Goal: Navigation & Orientation: Find specific page/section

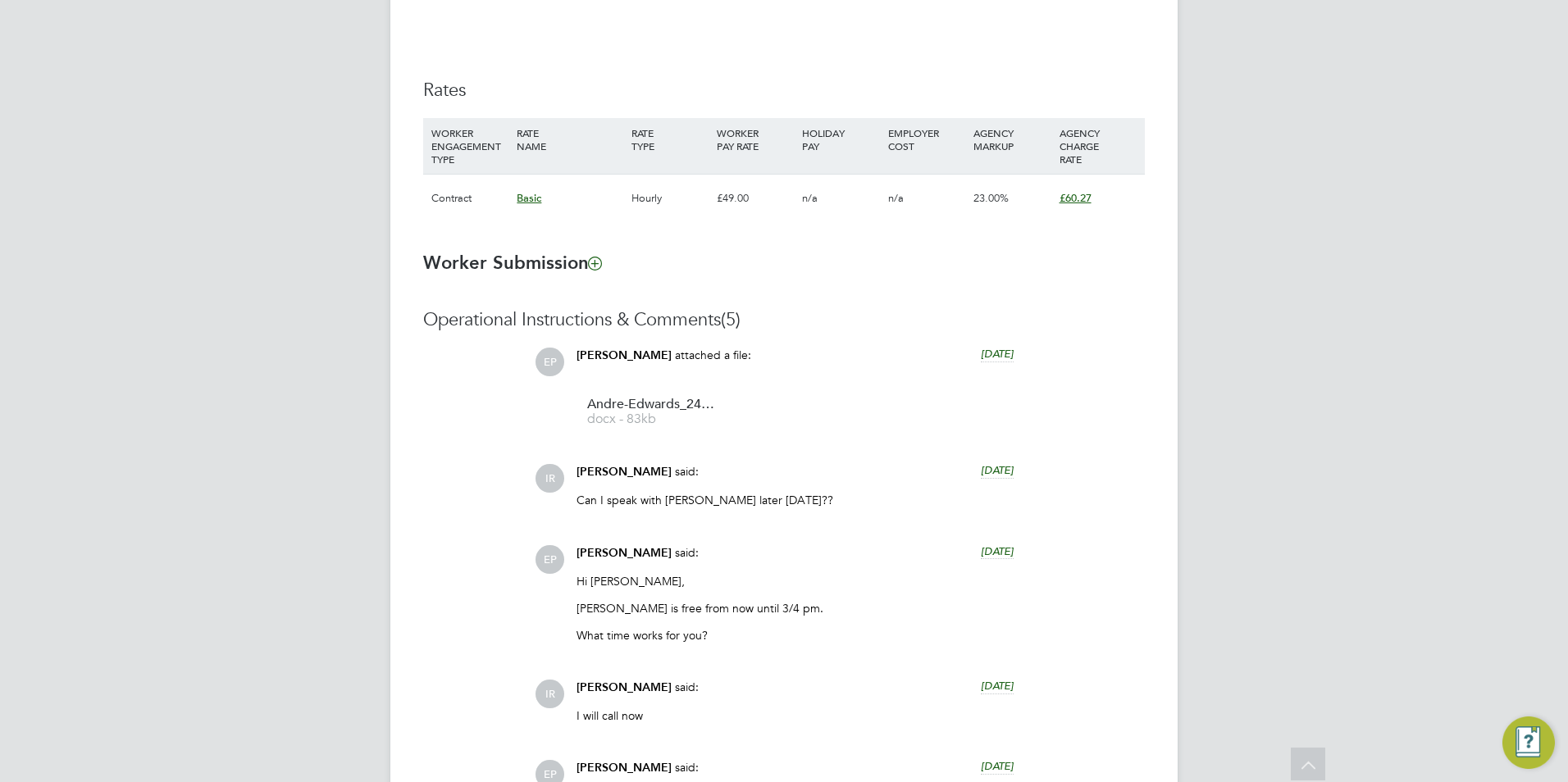
scroll to position [1394, 0]
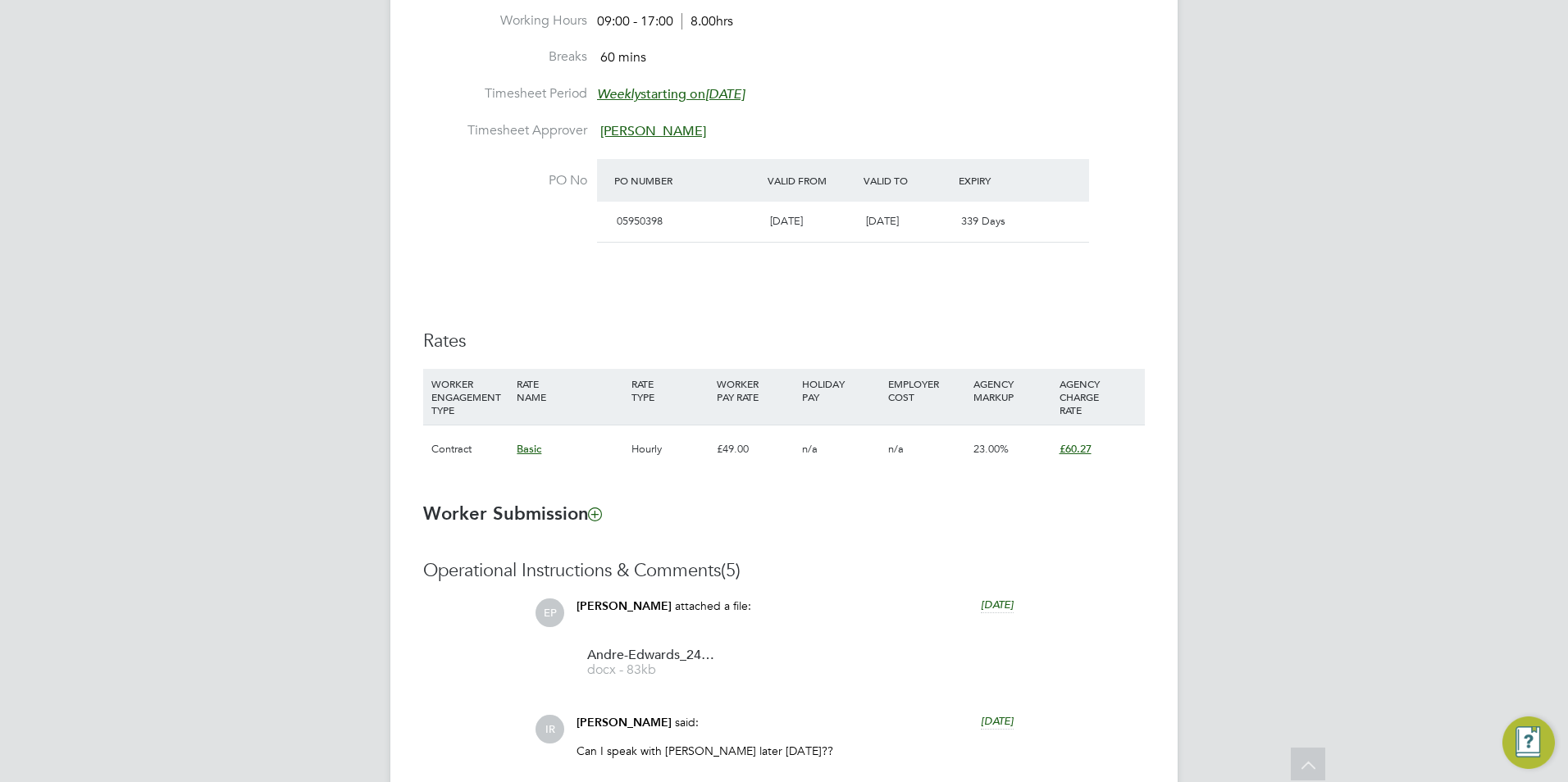
click at [1309, 763] on icon at bounding box center [1309, 766] width 29 height 38
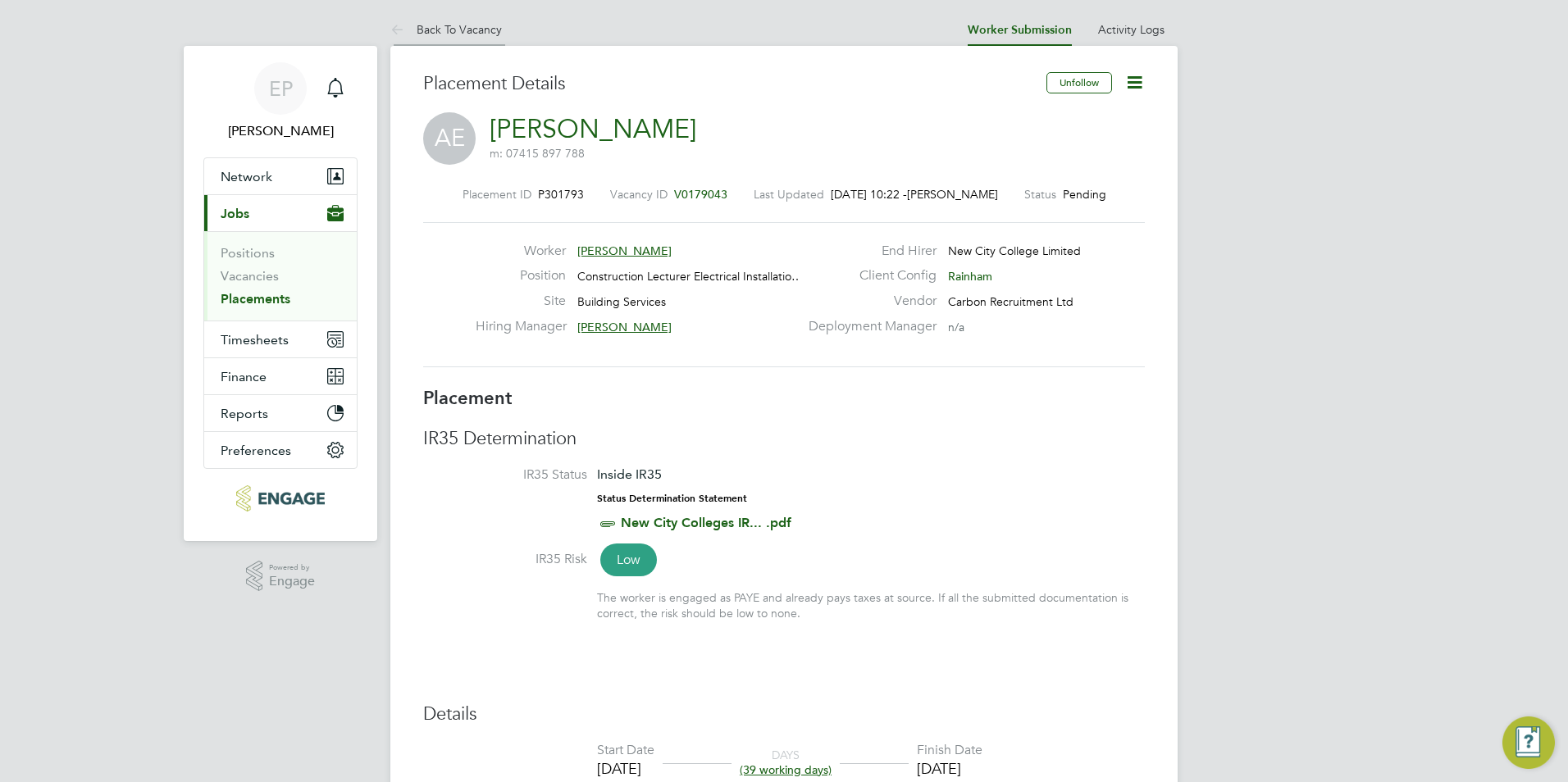
click at [446, 35] on link "Back To Vacancy" at bounding box center [446, 30] width 112 height 15
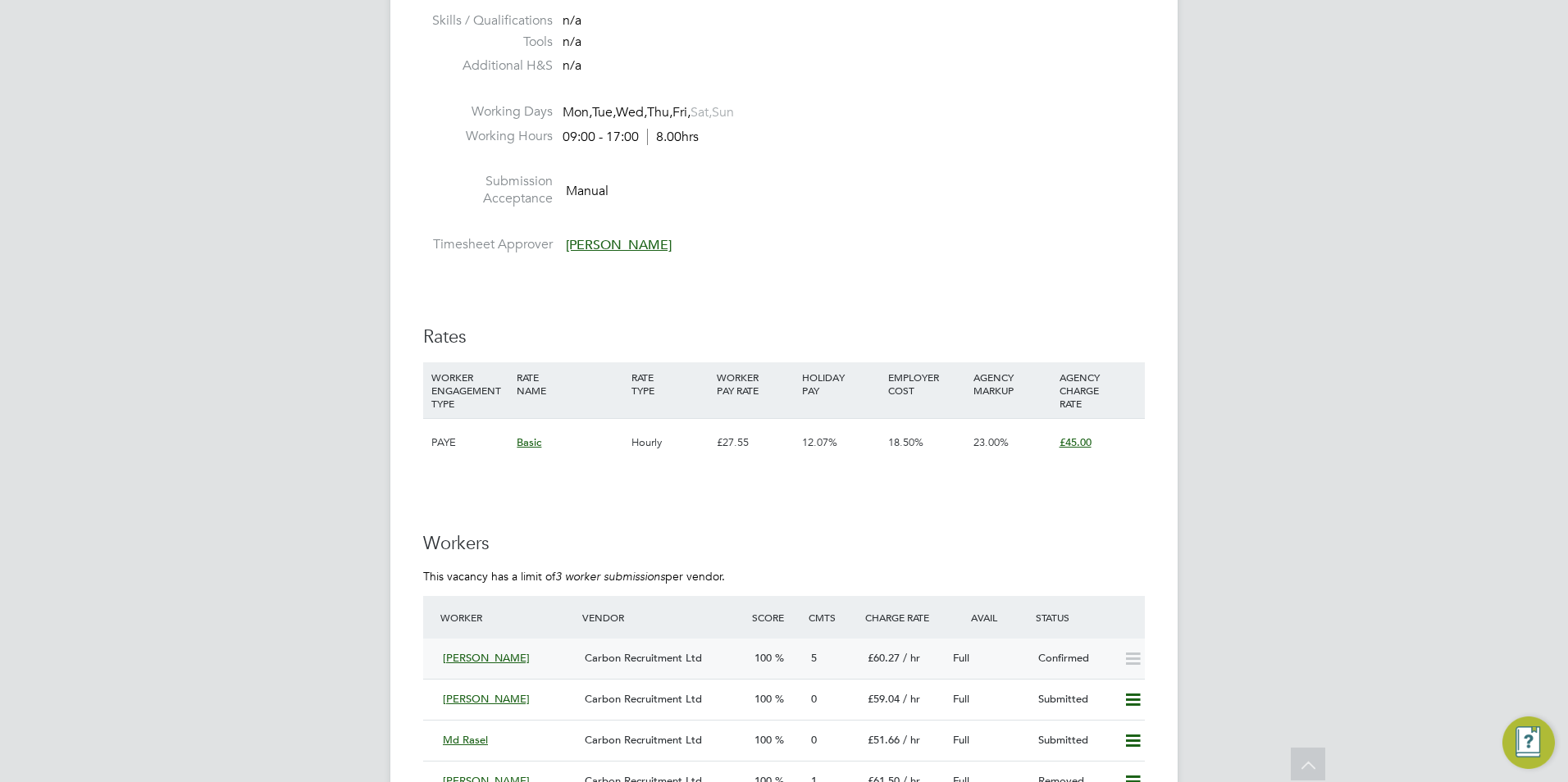
click at [613, 666] on div "Carbon Recruitment Ltd" at bounding box center [663, 658] width 170 height 27
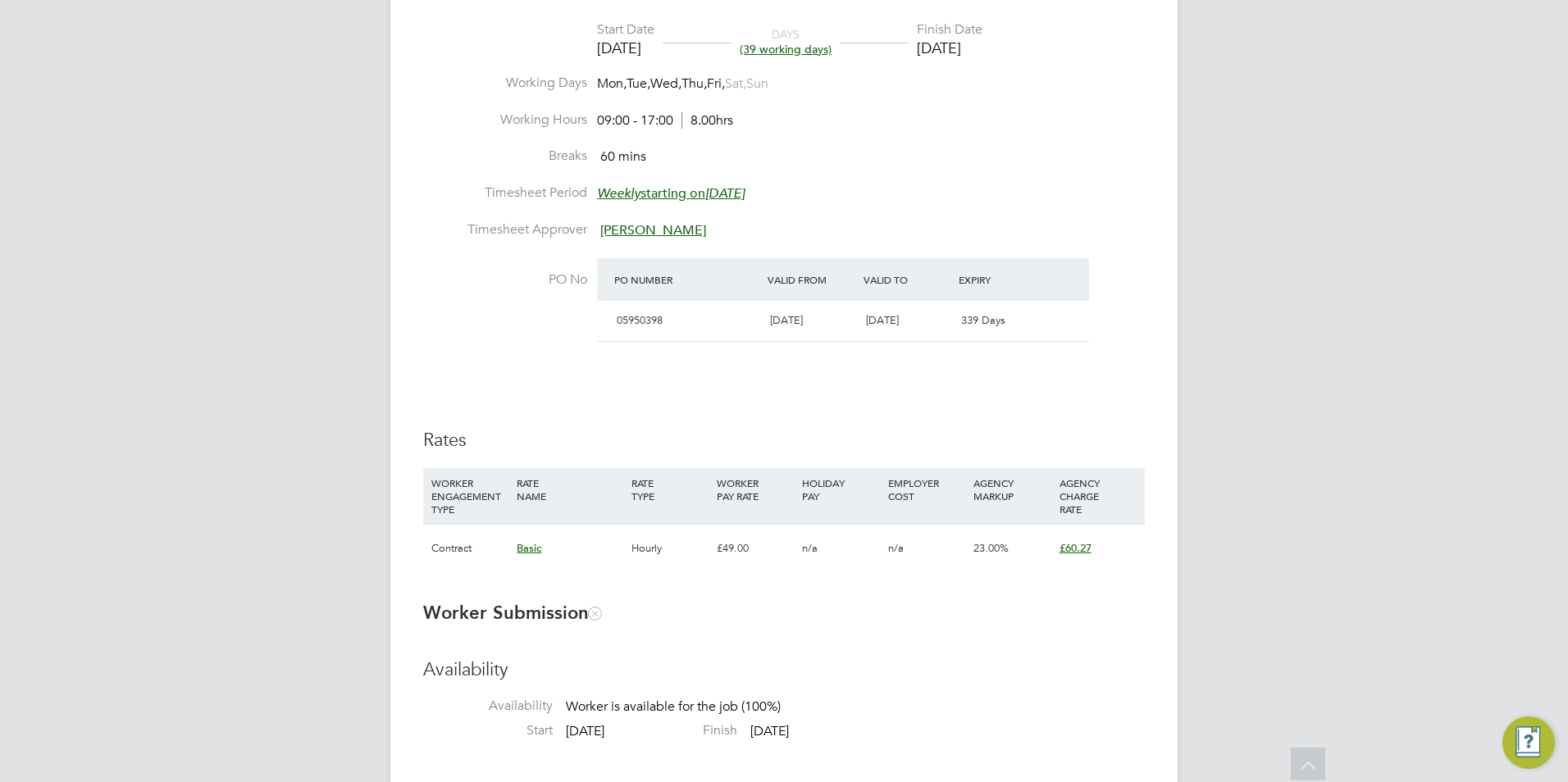
scroll to position [738, 0]
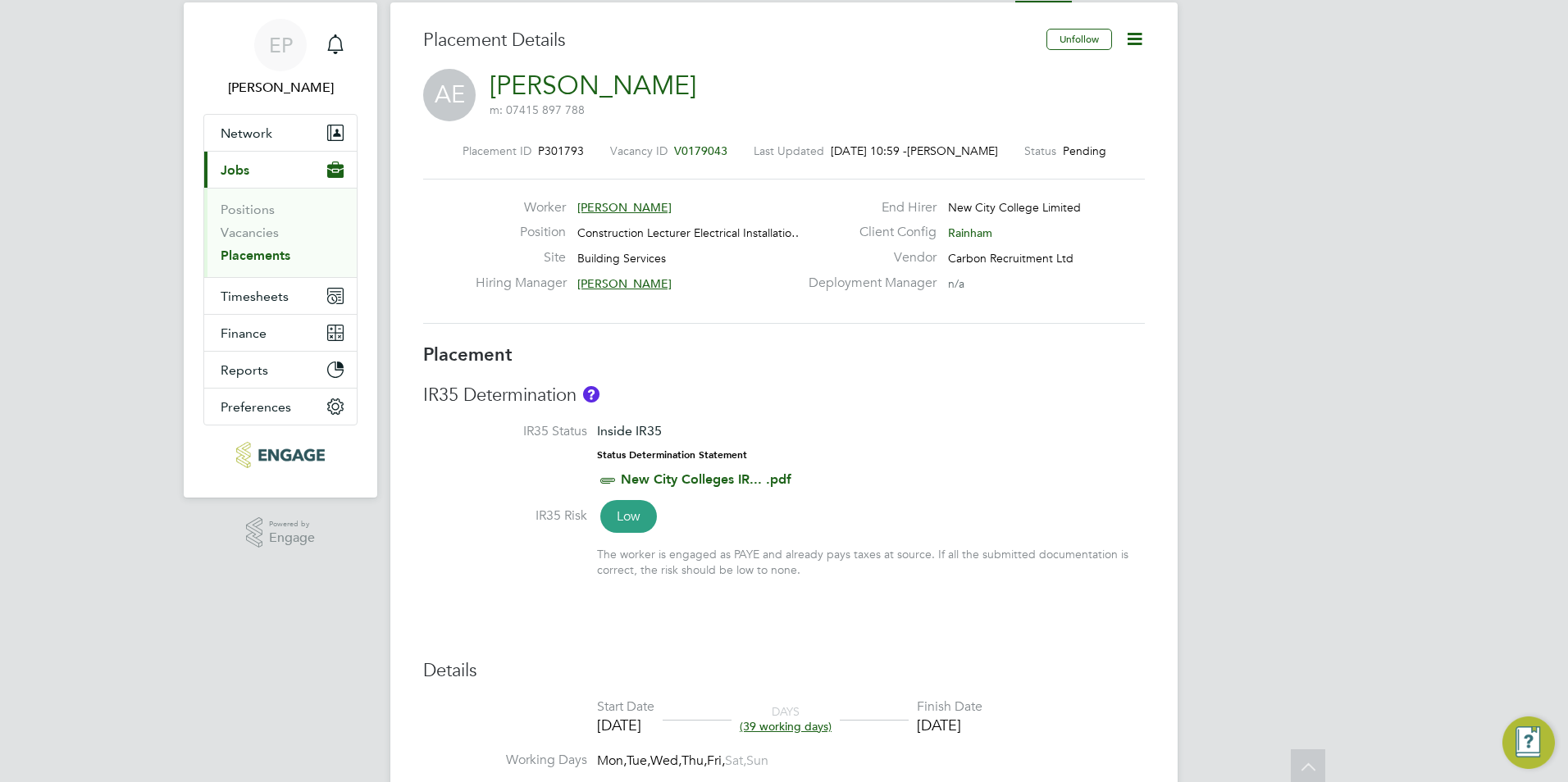
scroll to position [1, 0]
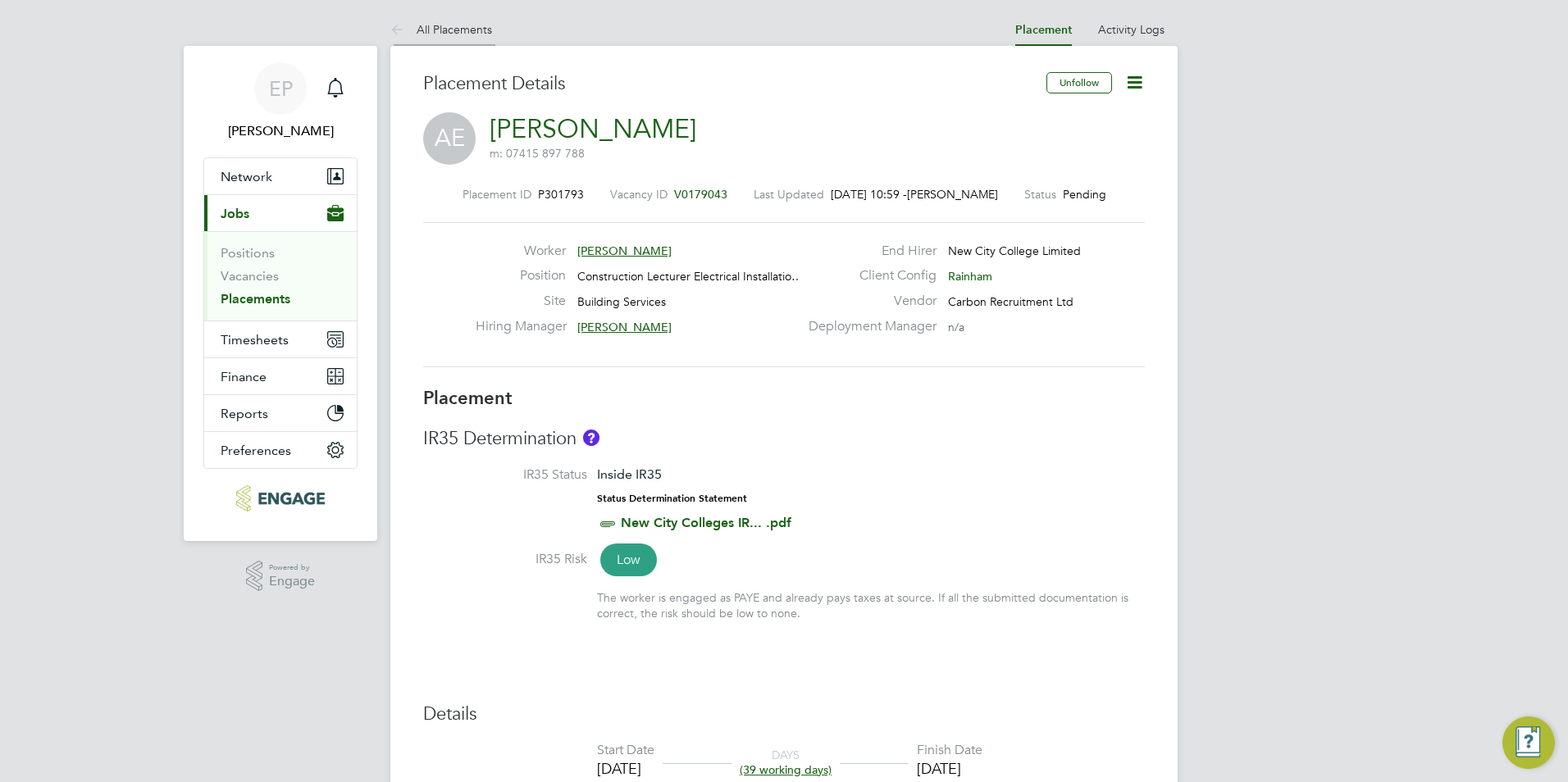
click at [454, 41] on li "All Placements" at bounding box center [441, 30] width 102 height 33
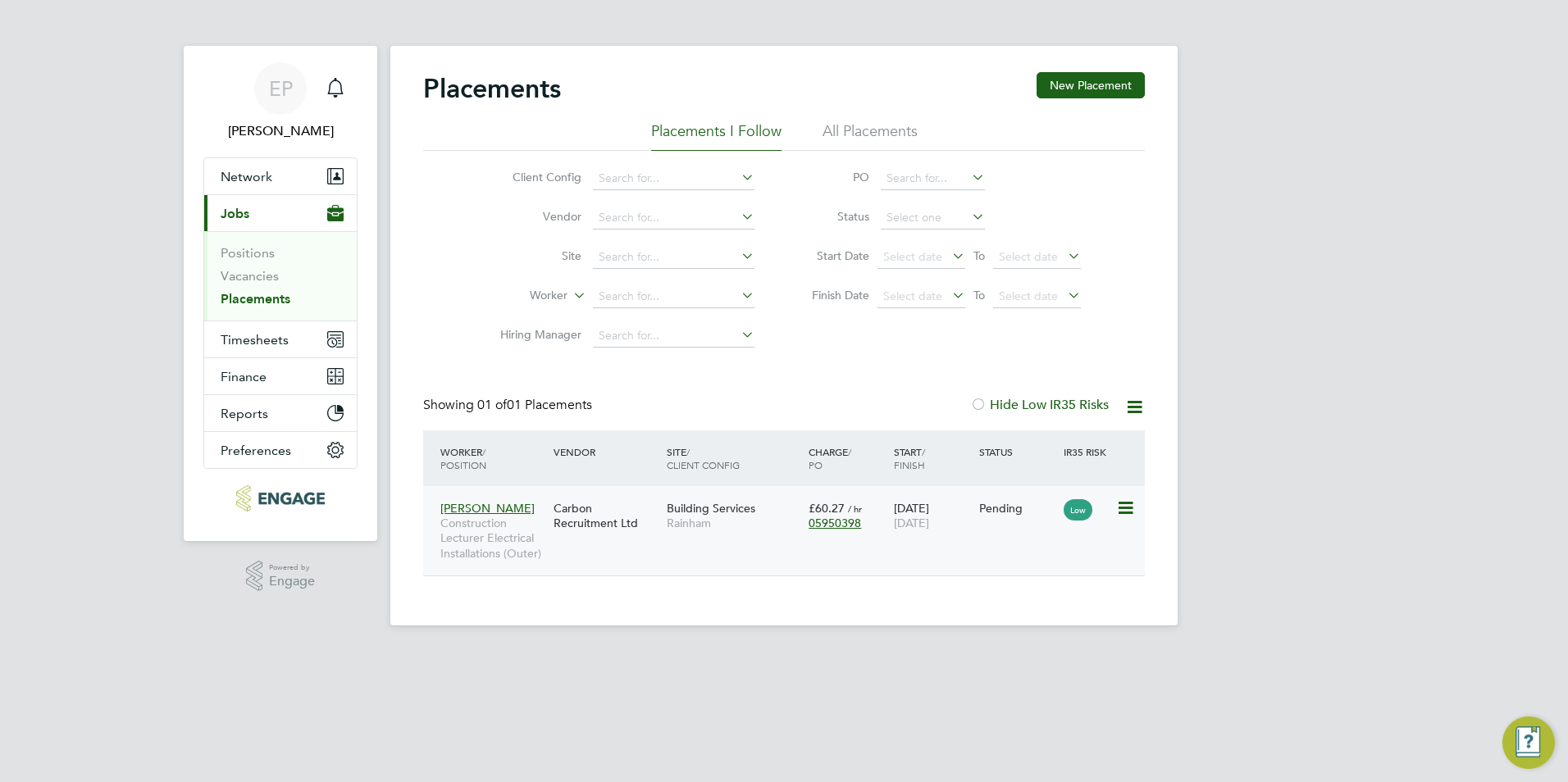
click at [486, 510] on span "[PERSON_NAME]" at bounding box center [488, 509] width 94 height 15
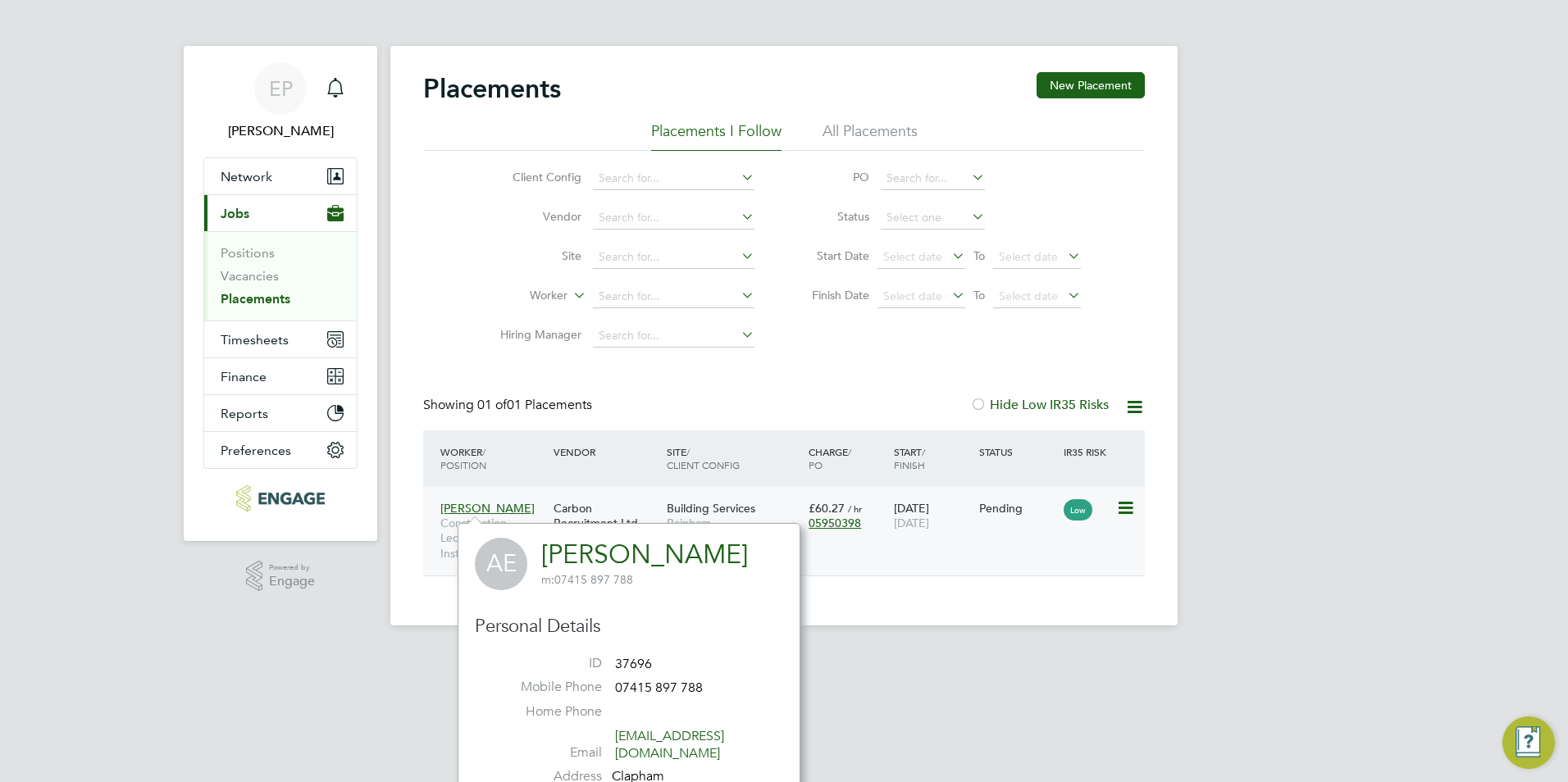
click at [765, 518] on span "Rainham" at bounding box center [733, 523] width 134 height 15
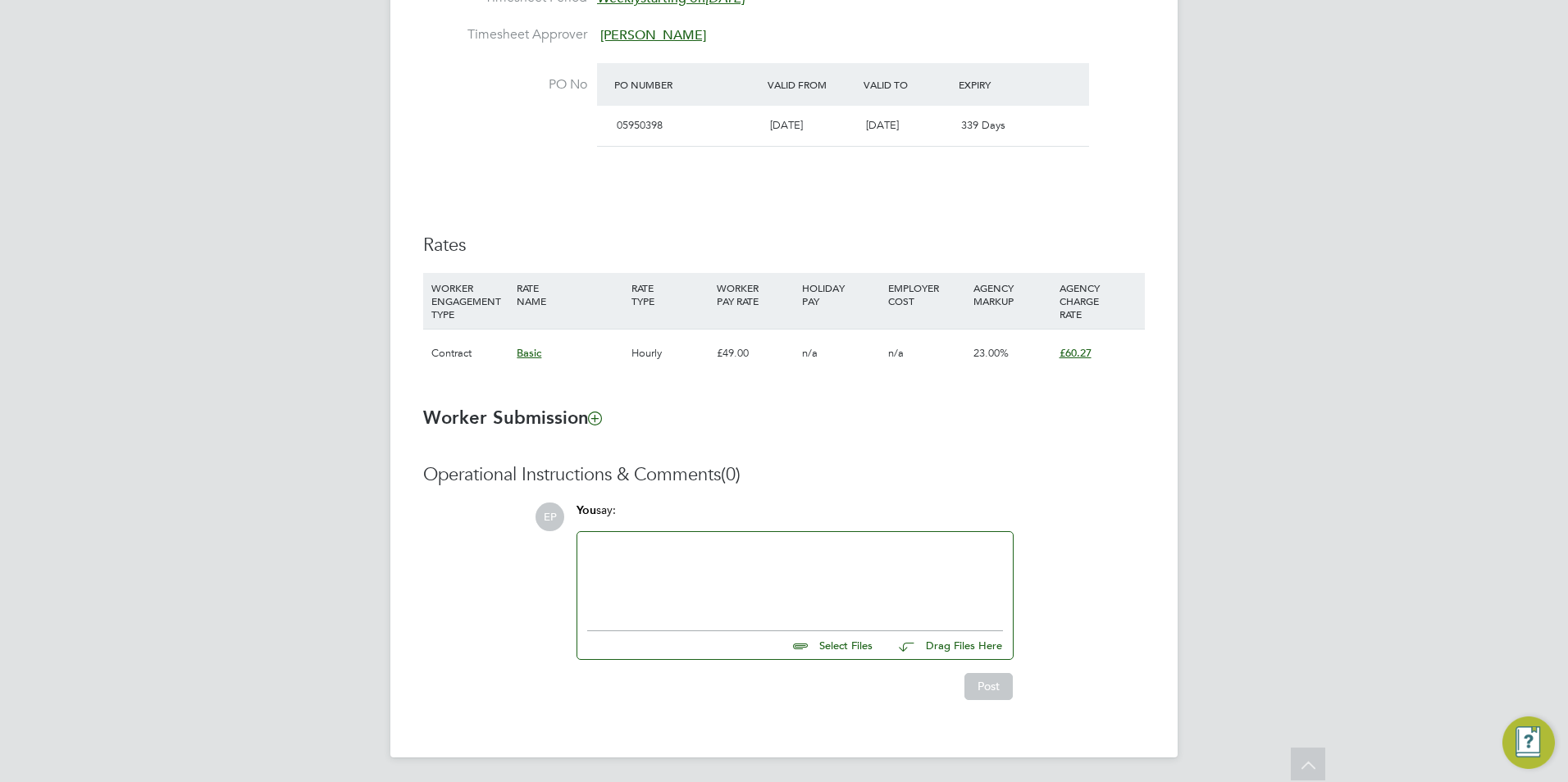
scroll to position [917, 0]
